Goal: Information Seeking & Learning: Understand process/instructions

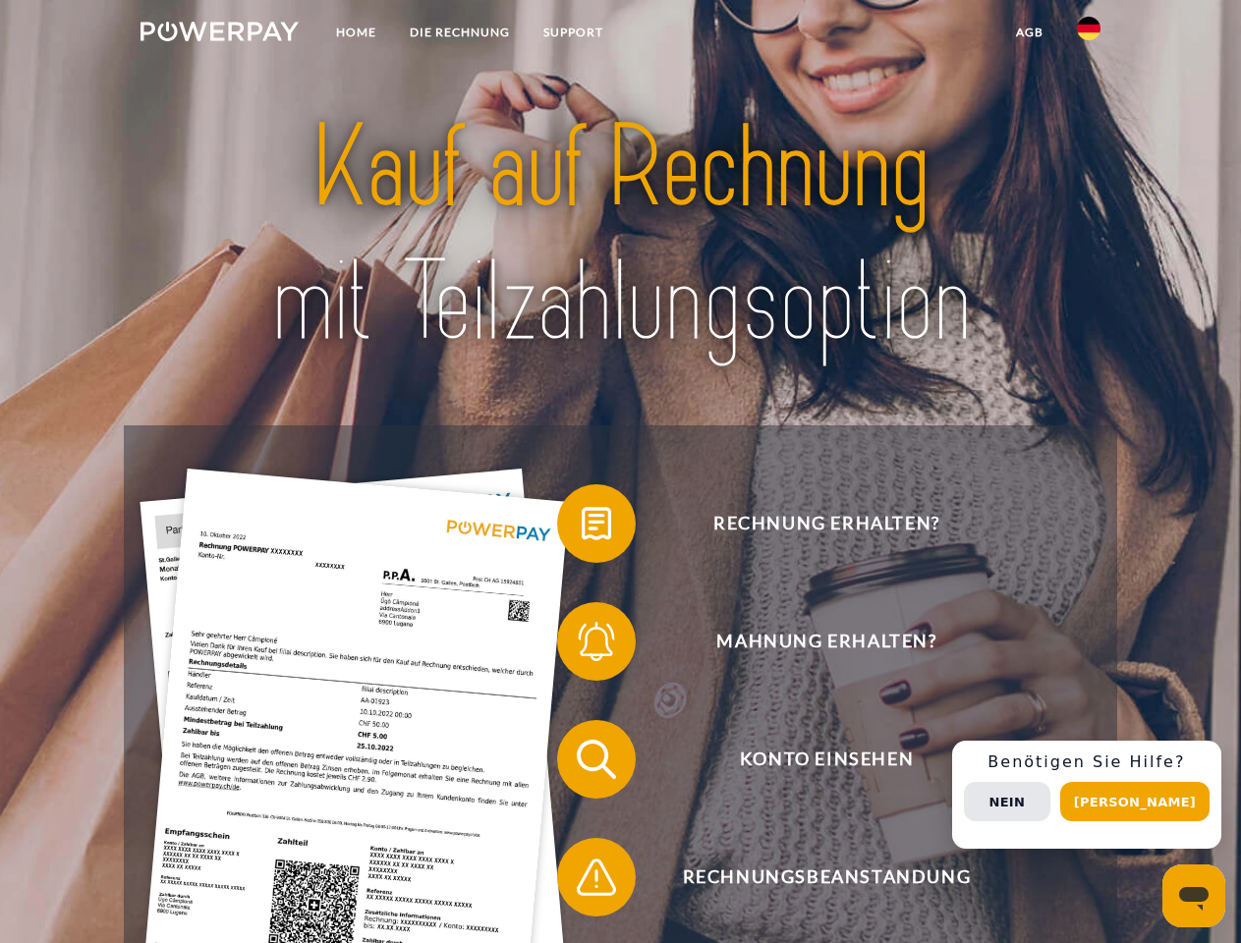
click at [219, 34] on img at bounding box center [220, 32] width 158 height 20
click at [1089, 34] on img at bounding box center [1089, 29] width 24 height 24
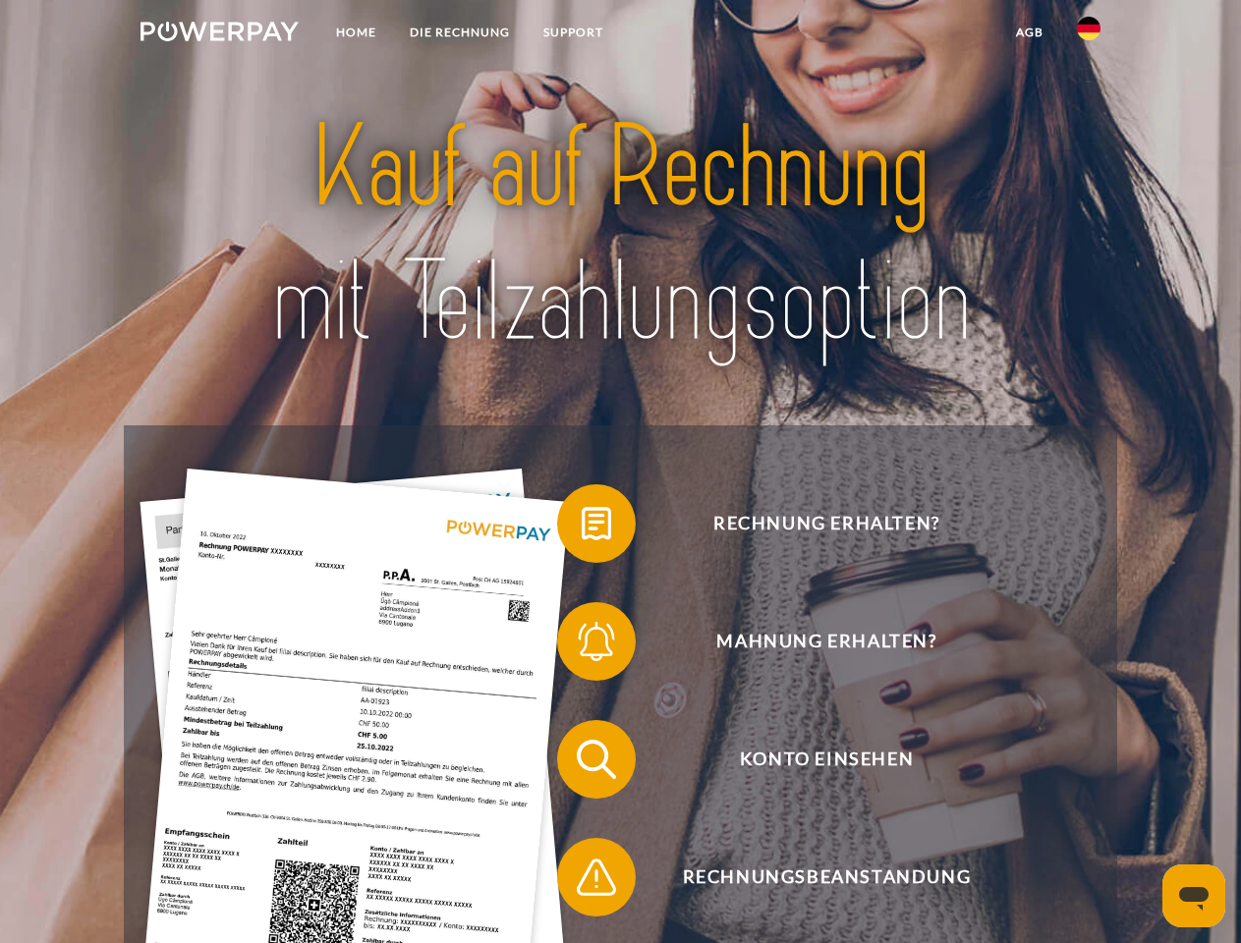
click at [1029, 32] on link "agb" at bounding box center [1029, 32] width 61 height 35
click at [582, 528] on span at bounding box center [567, 524] width 98 height 98
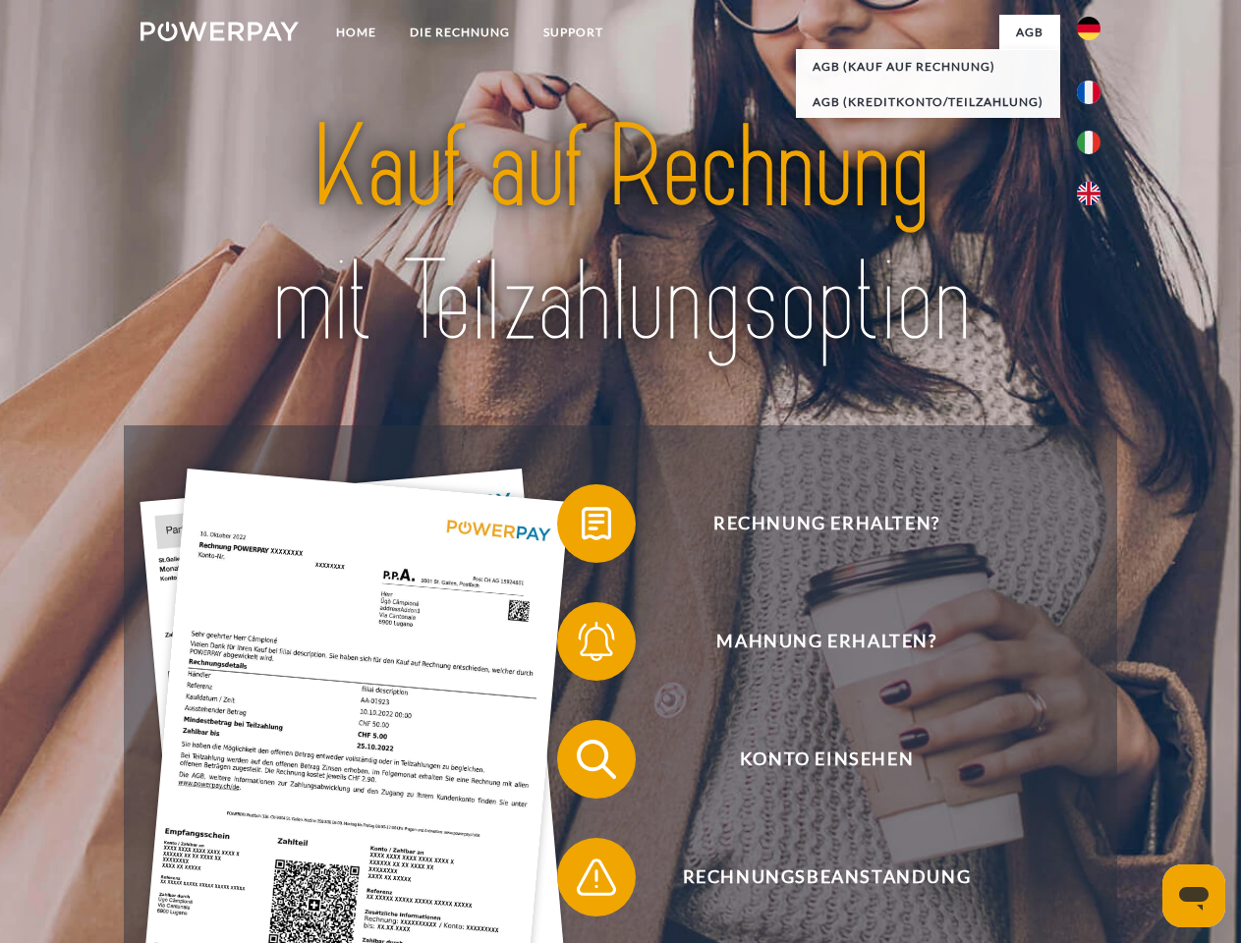
click at [582, 646] on span at bounding box center [567, 642] width 98 height 98
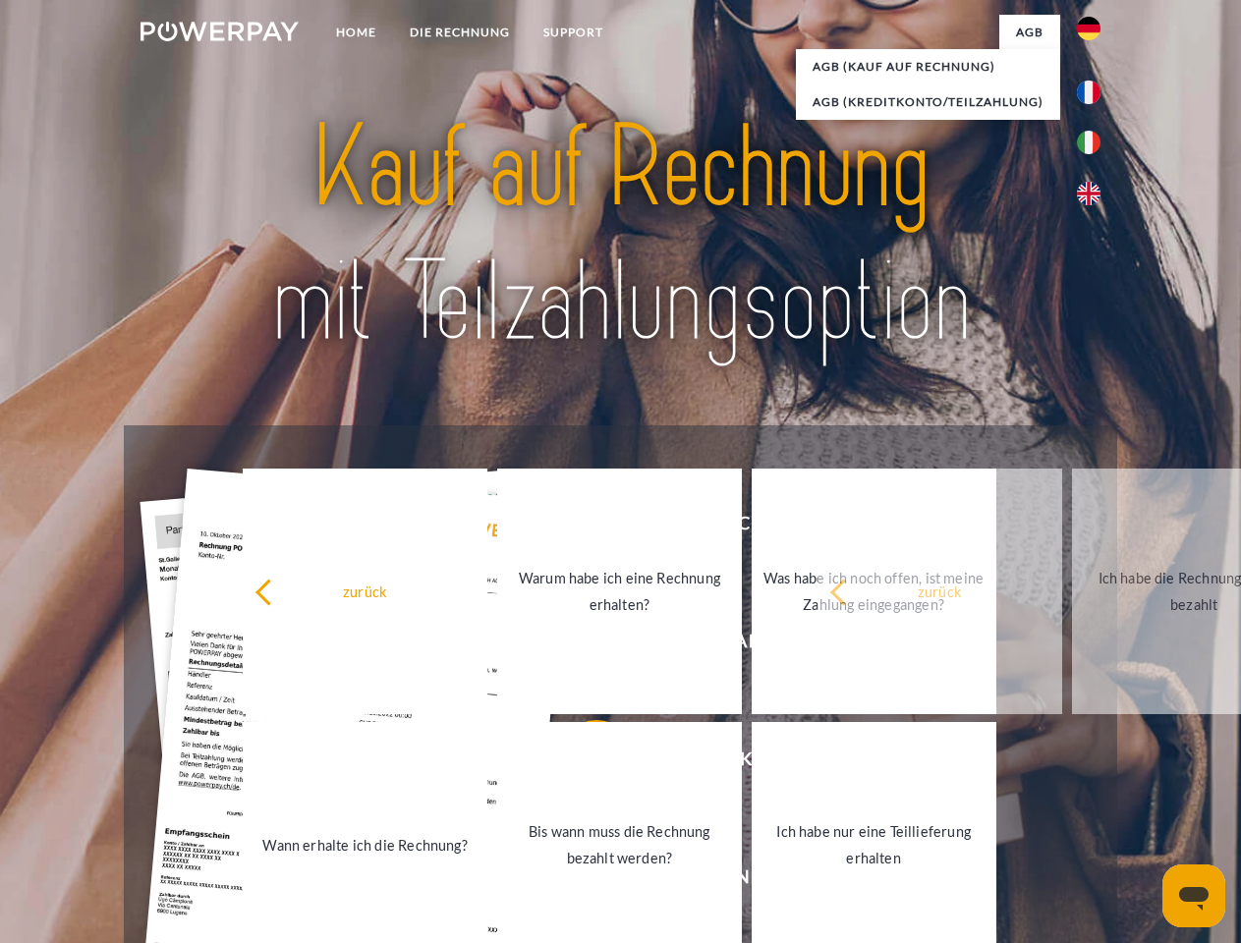
click at [582, 764] on link "Bis wann muss die Rechnung bezahlt werden?" at bounding box center [619, 845] width 245 height 246
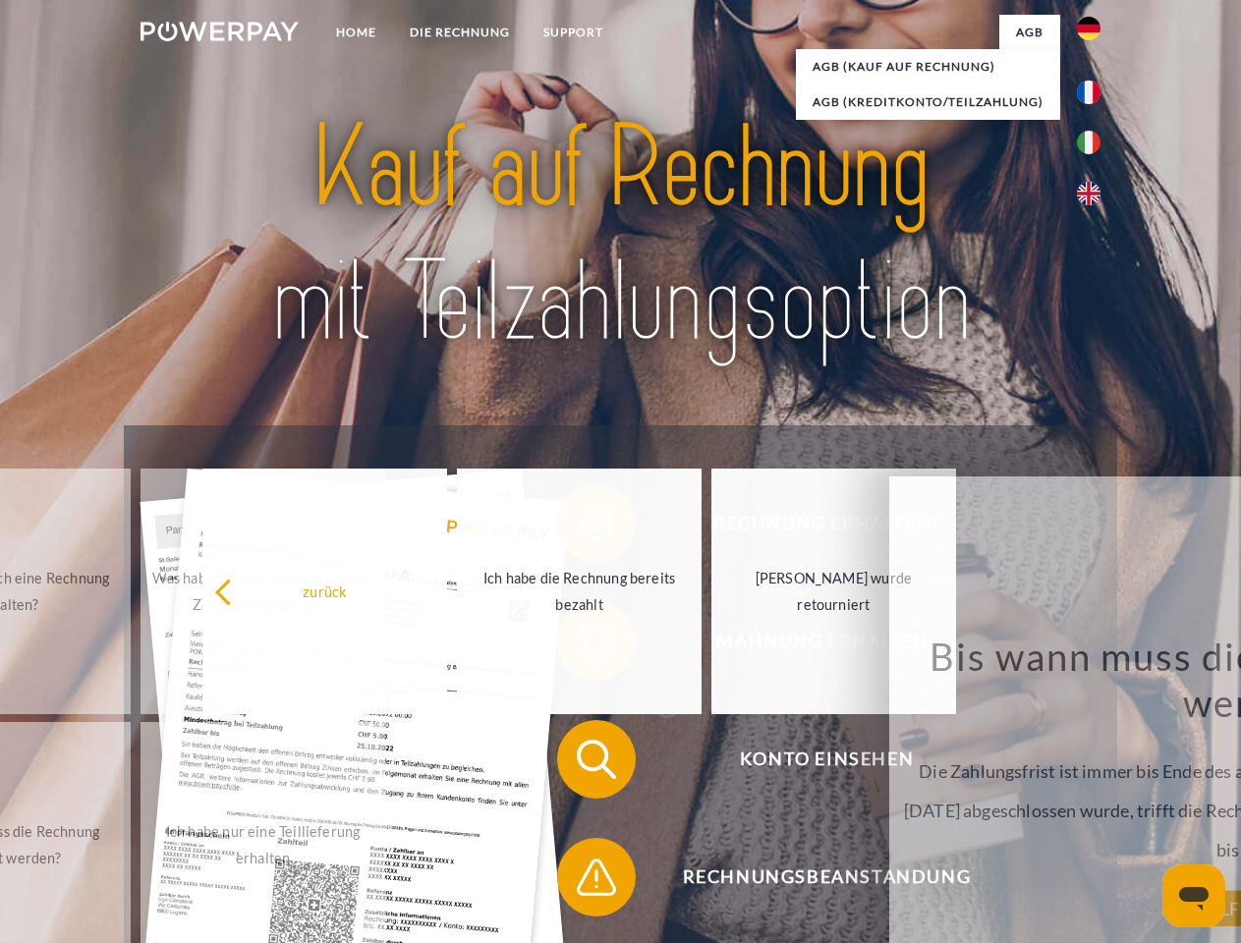
click at [582, 882] on span at bounding box center [567, 877] width 98 height 98
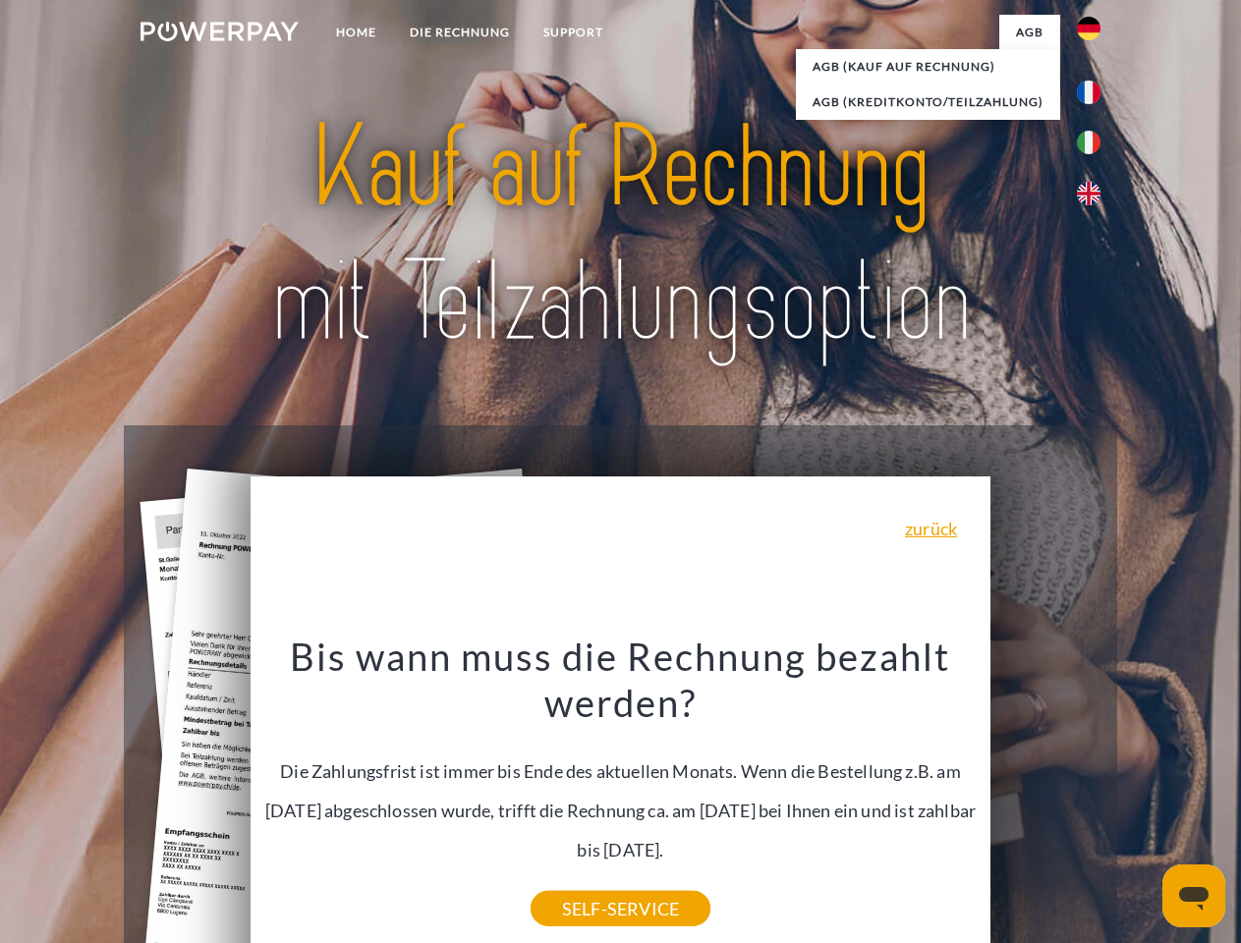
click at [1094, 795] on div "Rechnung erhalten? Mahnung erhalten? Konto einsehen" at bounding box center [620, 819] width 993 height 786
click at [1046, 799] on span "Konto einsehen" at bounding box center [827, 759] width 482 height 79
click at [1142, 802] on header "Home DIE RECHNUNG SUPPORT" at bounding box center [620, 678] width 1241 height 1357
